Goal: Information Seeking & Learning: Learn about a topic

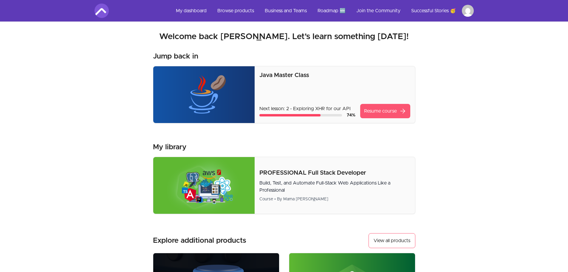
click at [369, 108] on link "Resume course arrow_forward" at bounding box center [385, 111] width 50 height 14
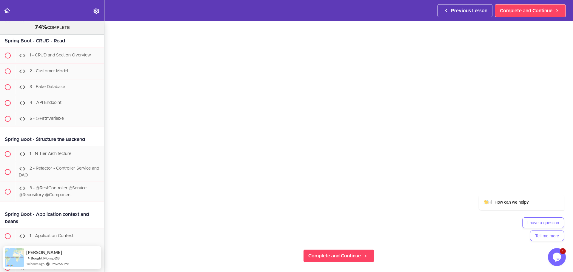
scroll to position [60, 0]
click at [563, 186] on icon "Chat attention grabber" at bounding box center [560, 185] width 5 height 5
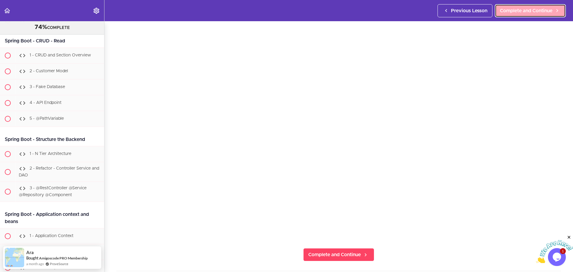
click at [509, 12] on span "Complete and Continue" at bounding box center [526, 10] width 53 height 7
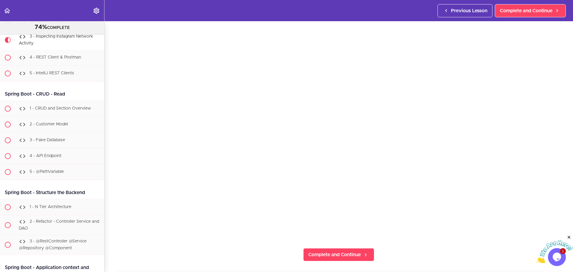
scroll to position [30, 0]
